Goal: Task Accomplishment & Management: Manage account settings

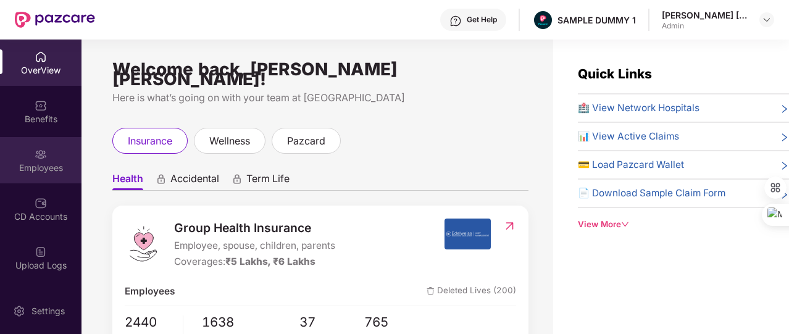
click at [39, 160] on img at bounding box center [41, 154] width 12 height 12
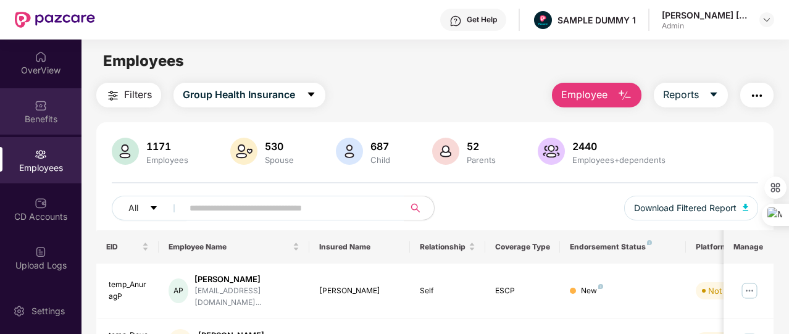
click at [41, 113] on div "Benefits" at bounding box center [40, 119] width 81 height 12
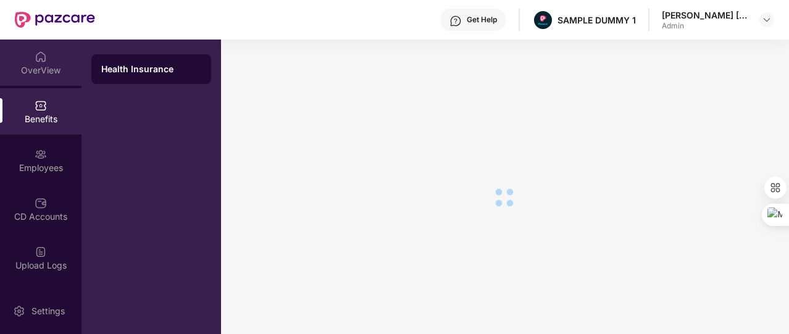
click at [56, 48] on div "OverView" at bounding box center [40, 62] width 81 height 46
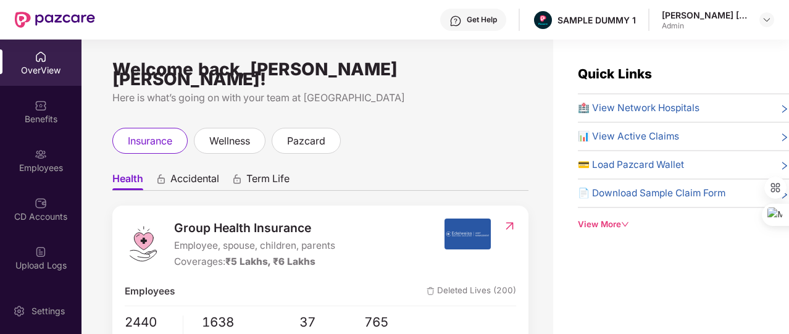
click at [602, 223] on div "View More" at bounding box center [683, 224] width 211 height 13
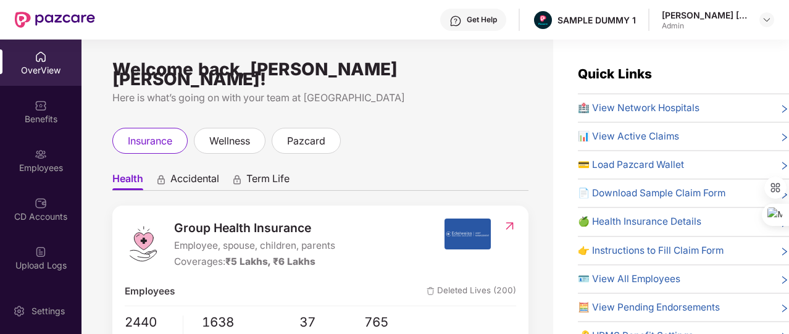
scroll to position [52, 0]
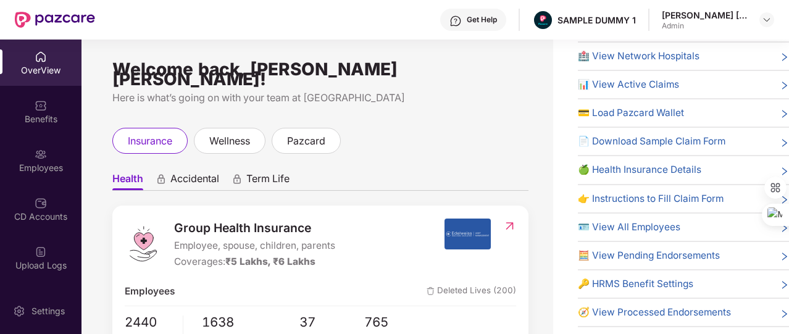
click at [624, 280] on span "🔑 HRMS Benefit Settings" at bounding box center [635, 283] width 115 height 15
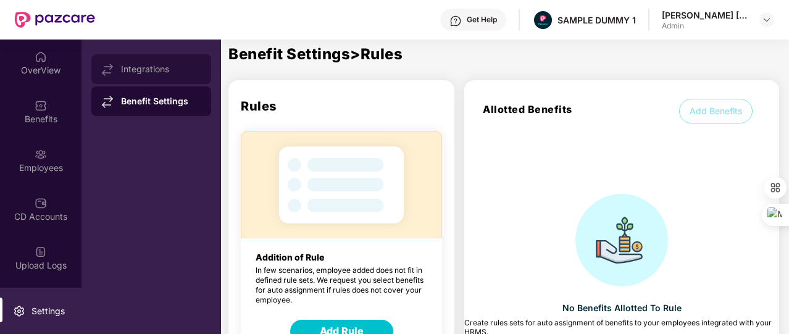
click at [169, 70] on div "Integrations" at bounding box center [161, 69] width 80 height 10
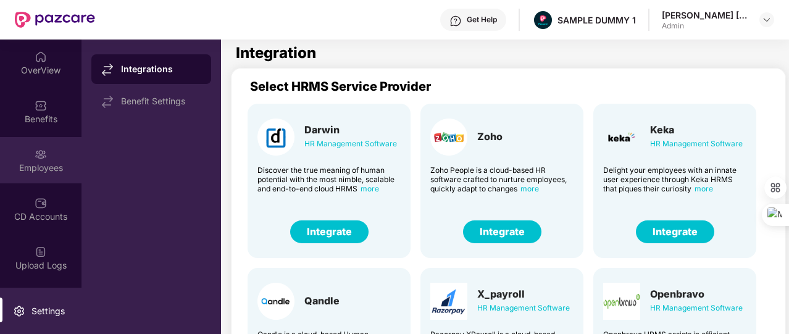
click at [60, 154] on div "Employees" at bounding box center [40, 160] width 81 height 46
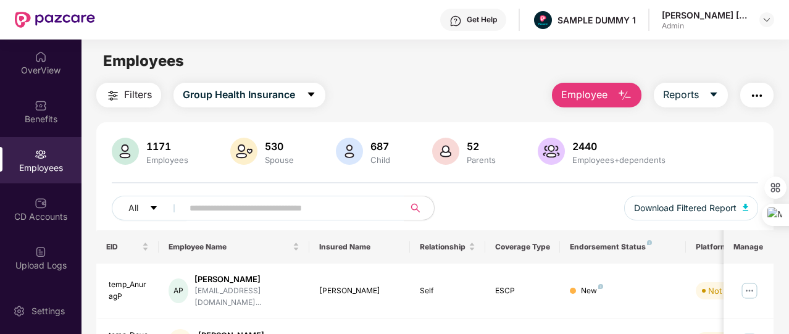
click at [582, 96] on span "Employee" at bounding box center [584, 94] width 46 height 15
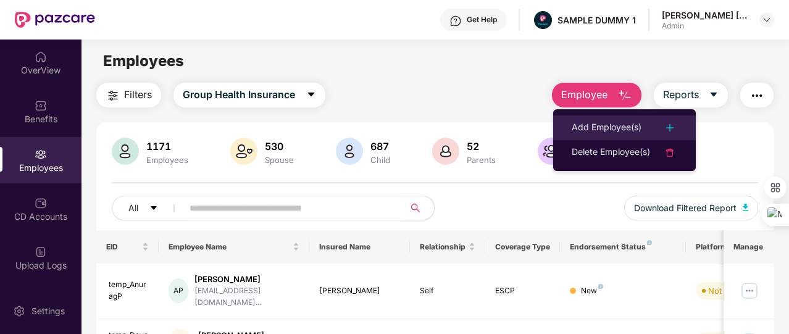
click at [600, 118] on li "Add Employee(s)" at bounding box center [624, 127] width 143 height 25
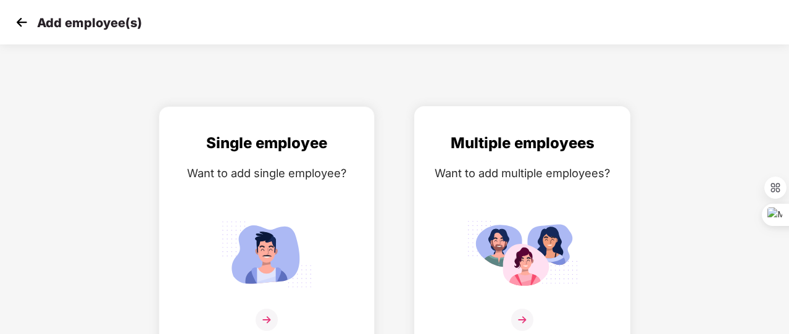
click at [516, 170] on div "Want to add multiple employees?" at bounding box center [522, 173] width 190 height 18
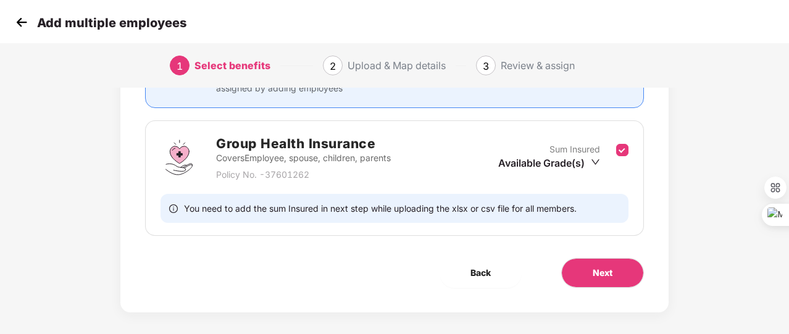
scroll to position [162, 0]
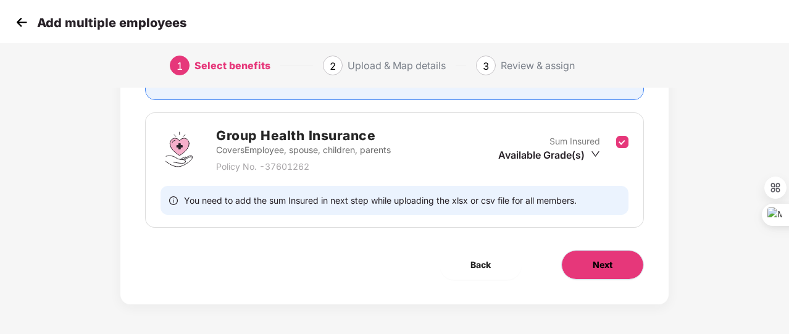
click at [629, 262] on button "Next" at bounding box center [602, 265] width 83 height 30
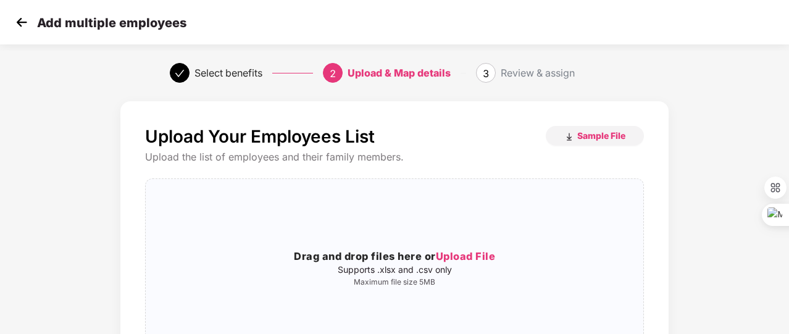
scroll to position [80, 0]
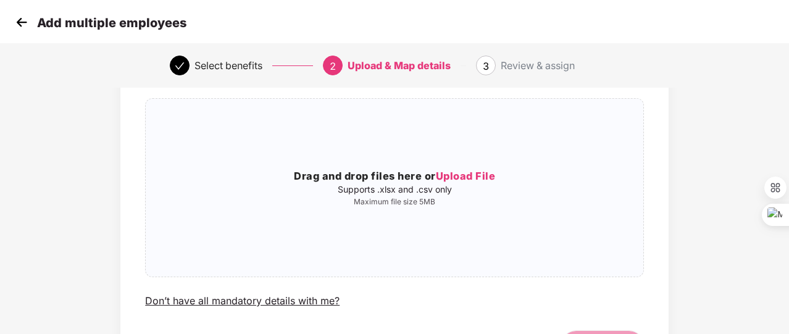
click at [23, 25] on img at bounding box center [21, 22] width 19 height 19
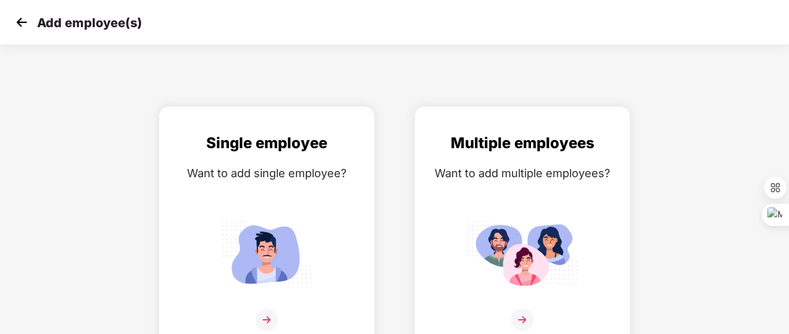
click at [23, 25] on img at bounding box center [21, 22] width 19 height 19
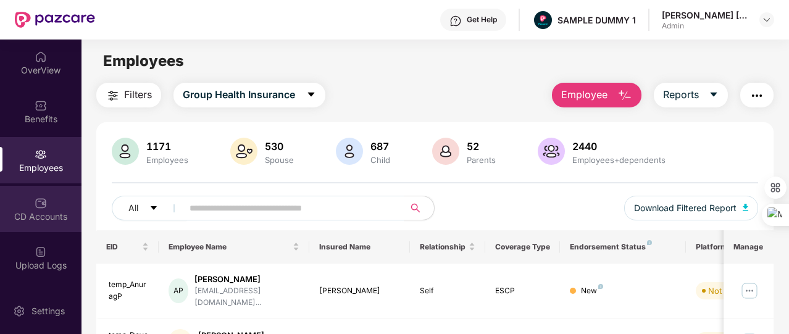
click at [48, 226] on div "CD Accounts" at bounding box center [40, 209] width 81 height 46
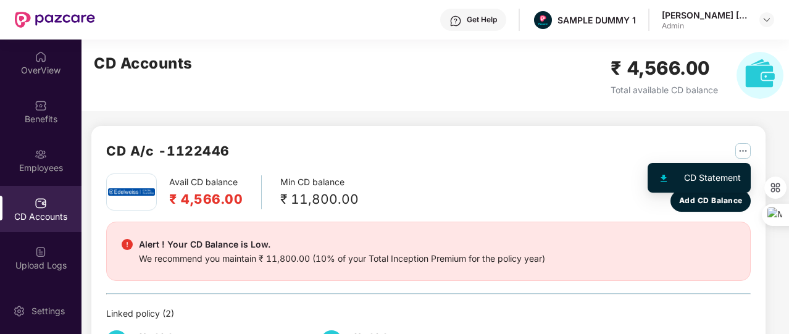
click at [744, 152] on img "button" at bounding box center [742, 150] width 15 height 15
